Goal: Task Accomplishment & Management: Manage account settings

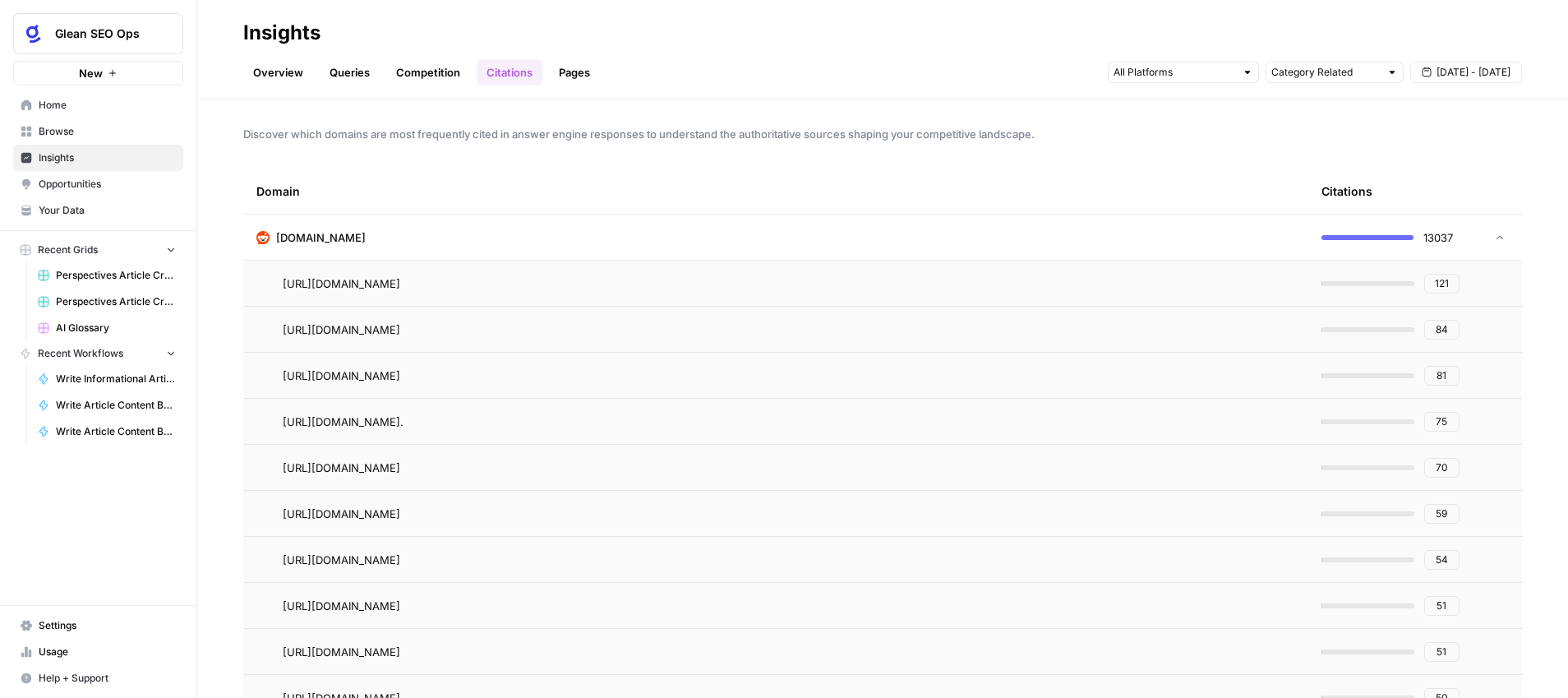
click at [68, 627] on span "Settings" at bounding box center [107, 625] width 138 height 15
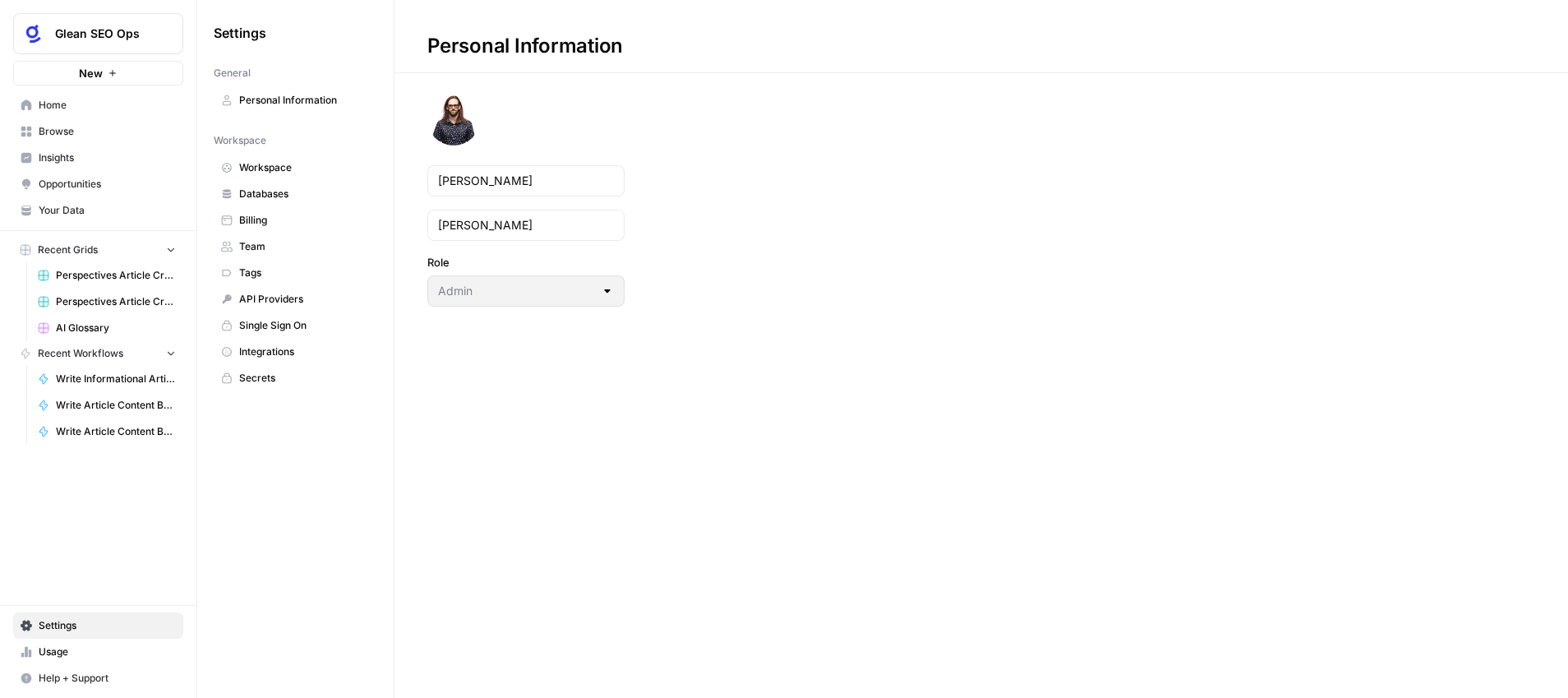
click at [283, 243] on span "Team" at bounding box center [304, 246] width 131 height 15
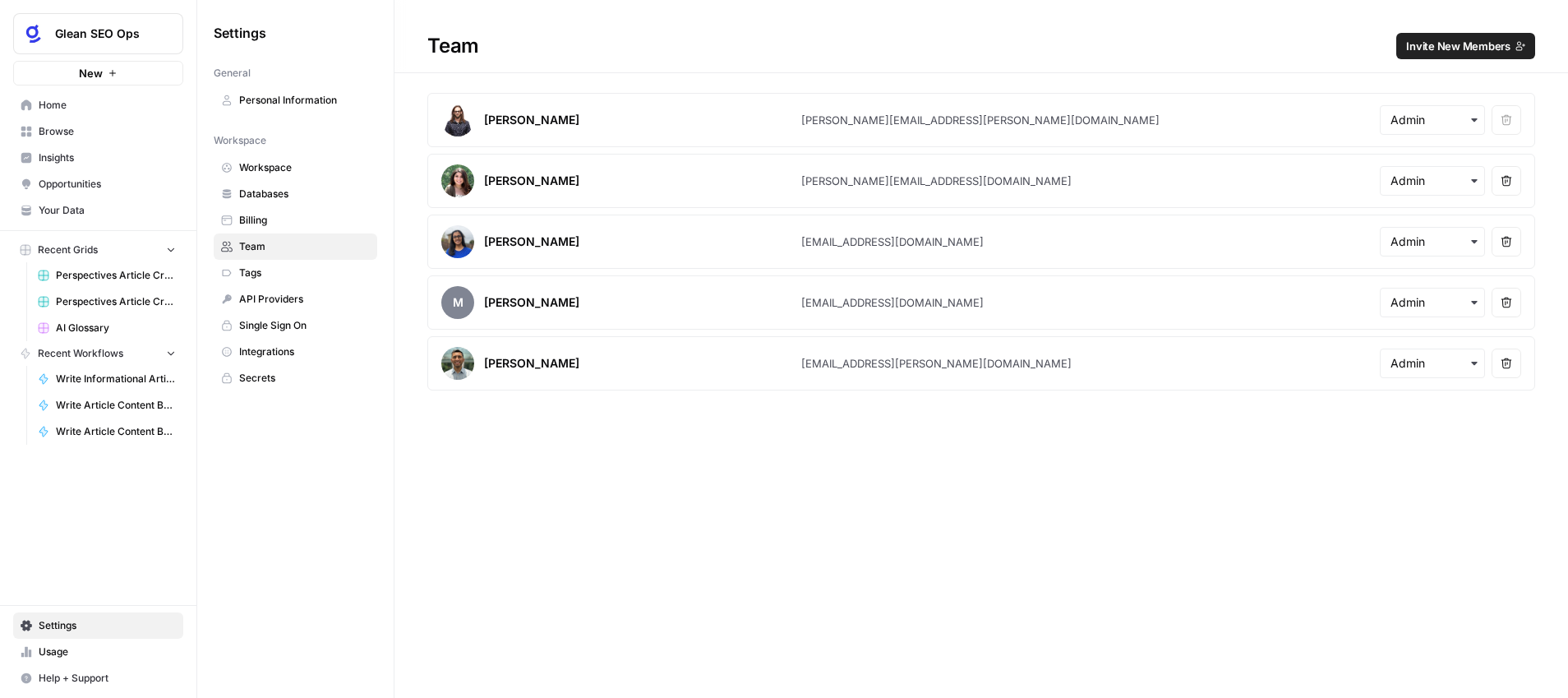
click at [1467, 46] on span "Invite New Members" at bounding box center [1458, 46] width 104 height 17
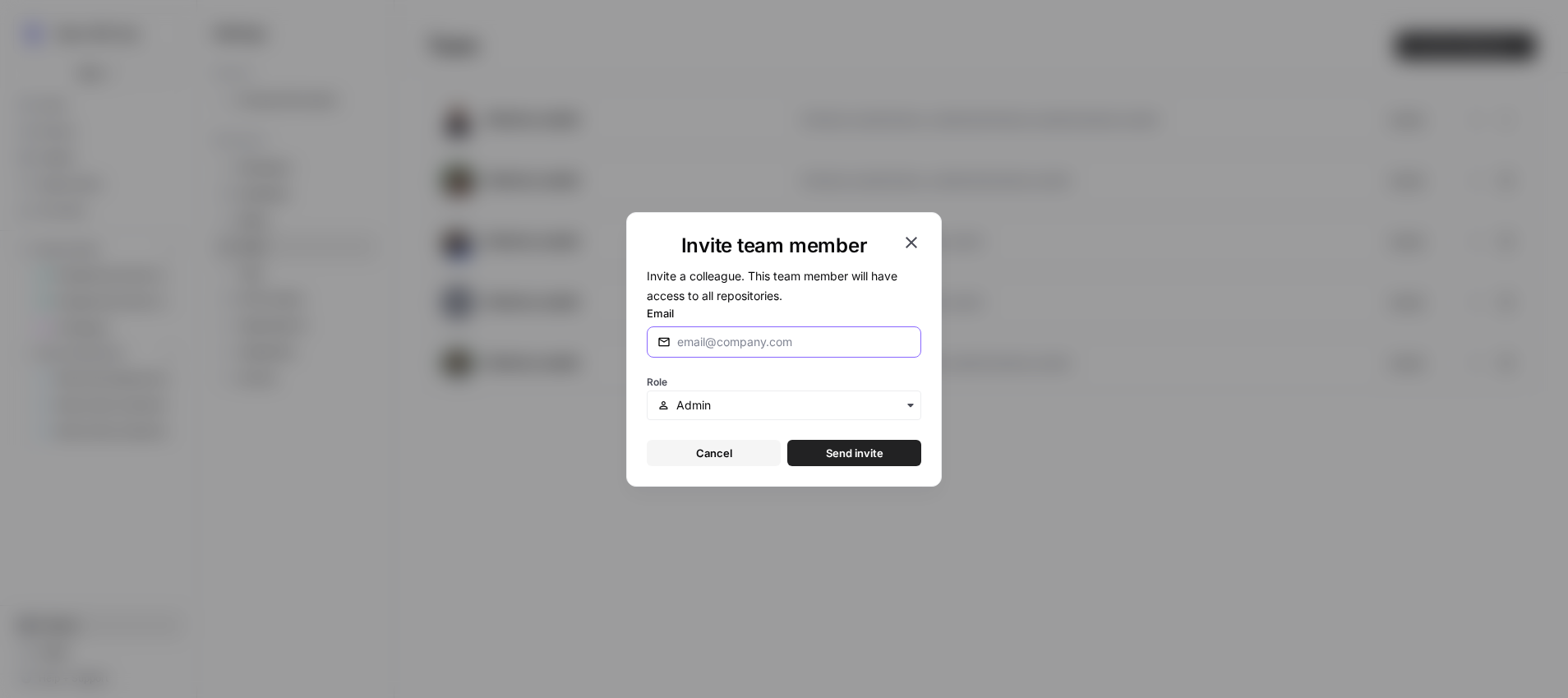
click at [811, 348] on input "Email" at bounding box center [794, 342] width 233 height 17
paste input "[EMAIL_ADDRESS][DOMAIN_NAME]"
type input "[EMAIL_ADDRESS][DOMAIN_NAME]"
click at [844, 449] on span "Send invite" at bounding box center [855, 452] width 58 height 17
